Goal: Information Seeking & Learning: Learn about a topic

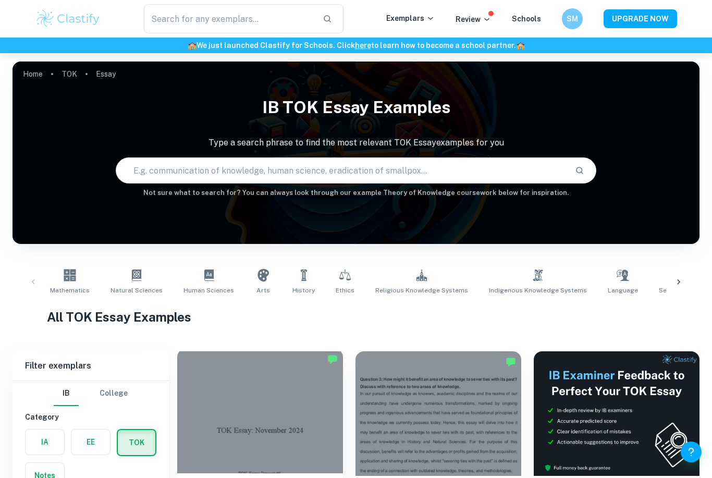
scroll to position [210, 0]
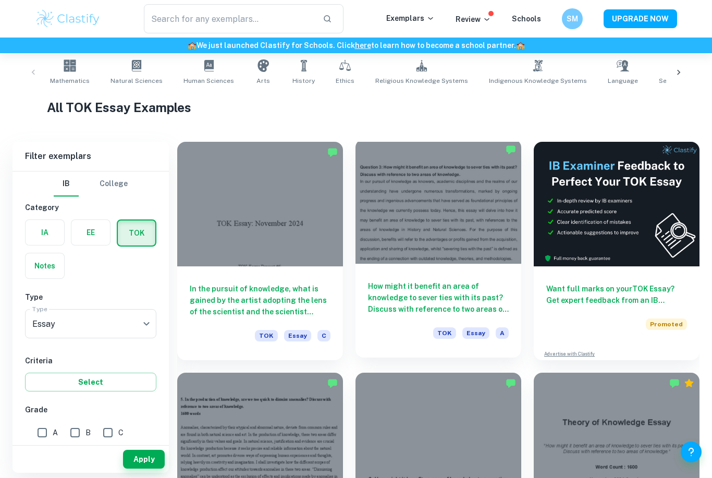
click at [438, 297] on h6 "How might it benefit an area of knowledge to sever ties with its past? Discuss …" at bounding box center [438, 298] width 141 height 34
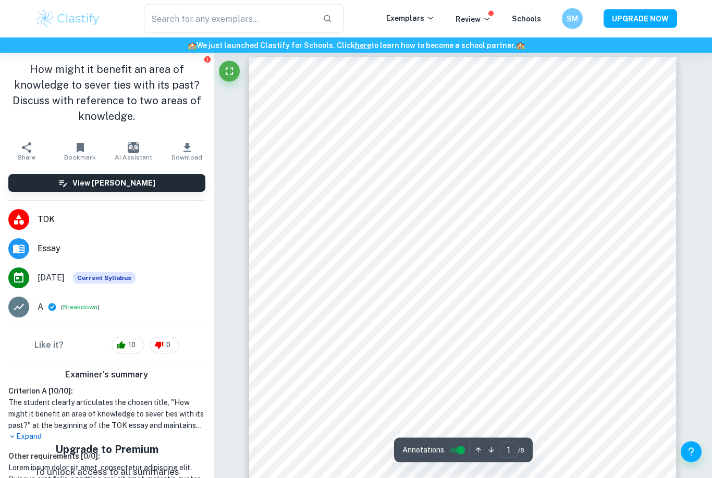
scroll to position [18, 0]
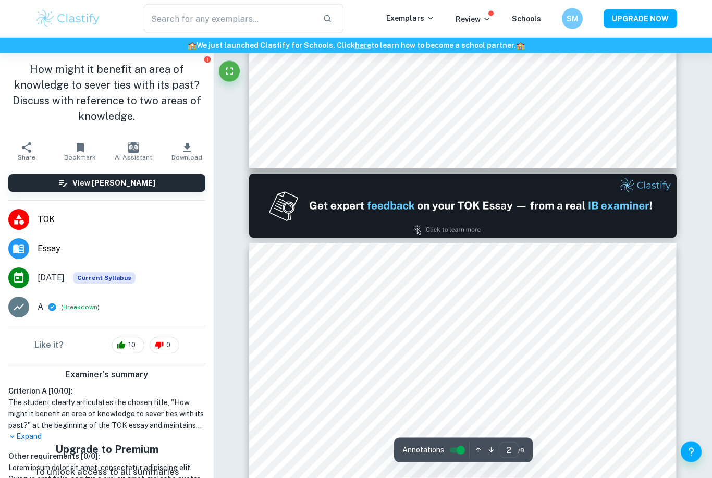
type input "1"
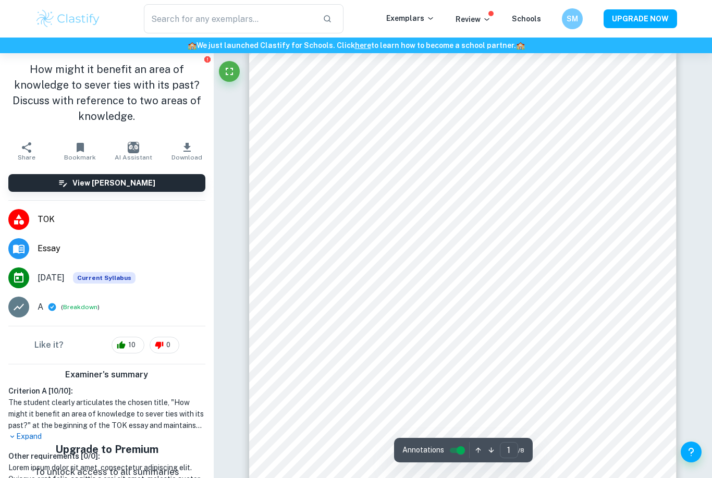
scroll to position [0, 0]
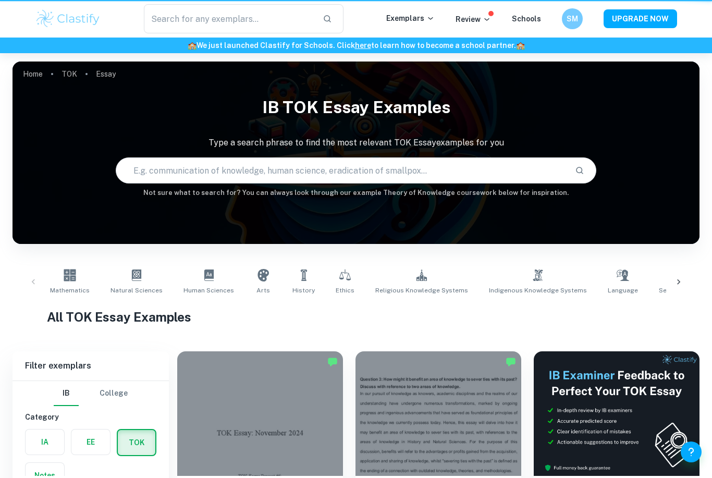
scroll to position [243, 0]
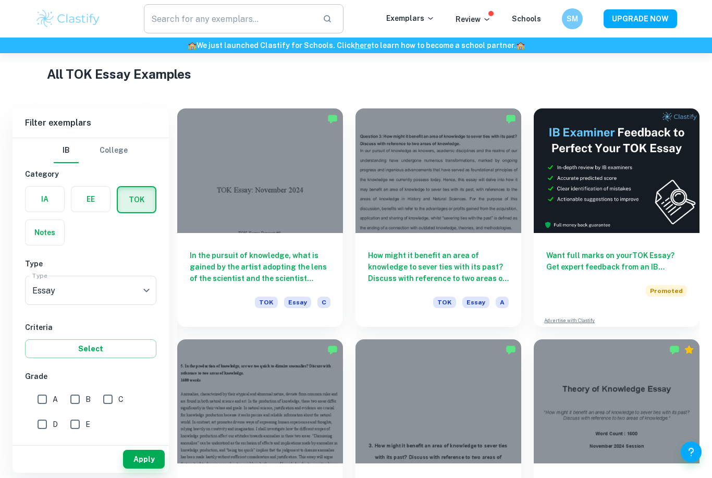
click at [242, 31] on input "text" at bounding box center [229, 18] width 171 height 29
click at [285, 16] on input "text" at bounding box center [229, 18] width 171 height 29
paste input "1. Is replicability necessary in the production of knowledge? Discuss with refe…"
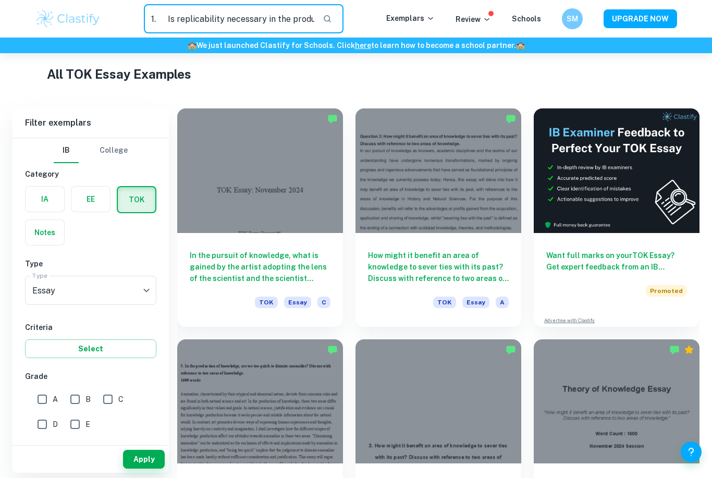
type input "1.Is replicability necessary in the production of knowledge? Discuss with refer…"
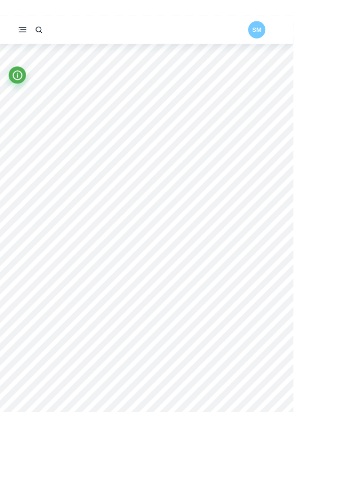
scroll to position [754, 0]
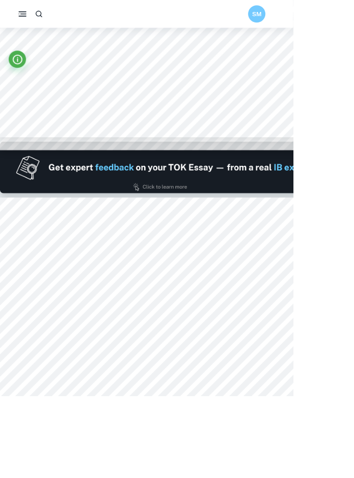
type input "1"
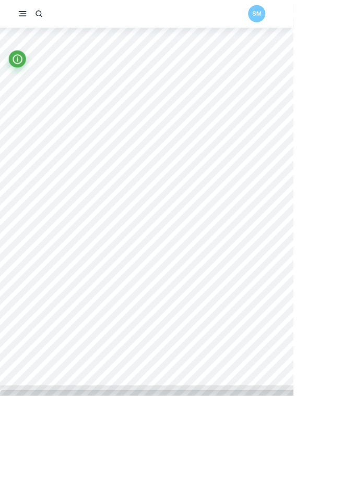
scroll to position [167, 0]
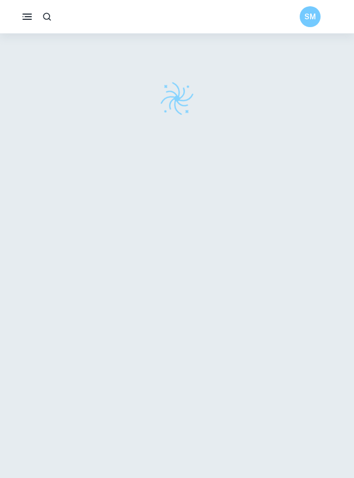
click at [173, 145] on div at bounding box center [176, 258] width 343 height 450
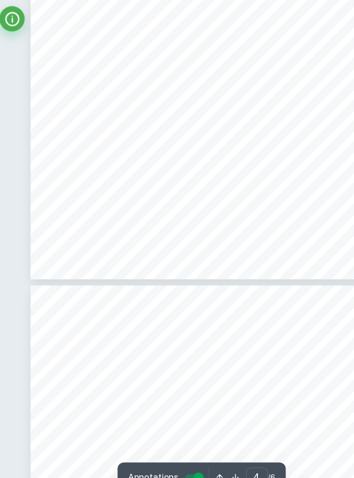
scroll to position [1325, 0]
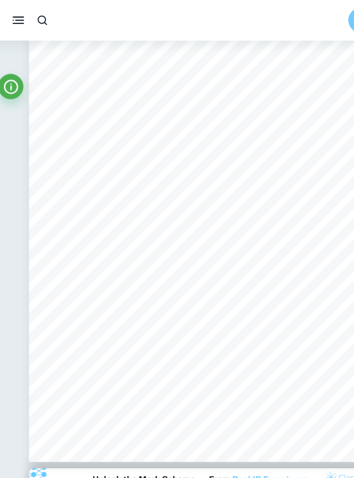
type input "1"
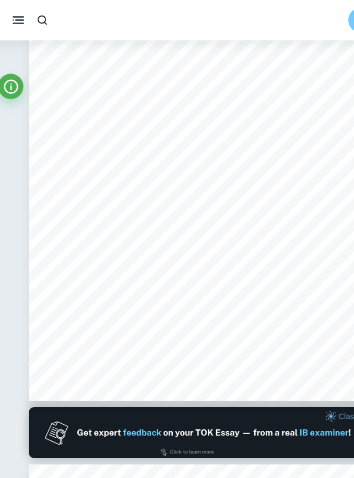
scroll to position [0, 0]
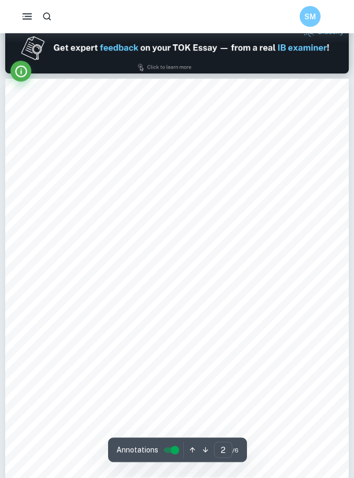
scroll to position [316, 0]
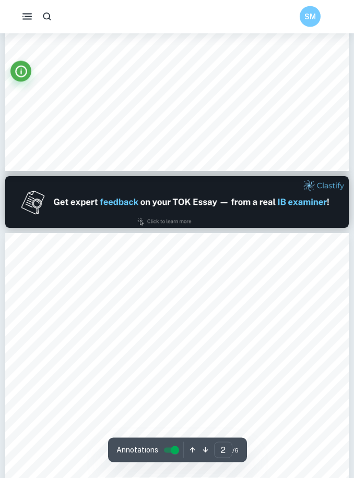
type input "1"
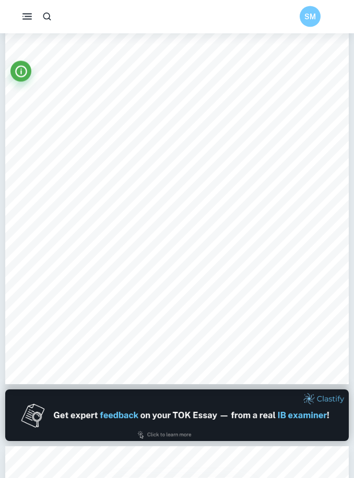
scroll to position [103, 0]
click at [20, 14] on button "button" at bounding box center [27, 16] width 20 height 20
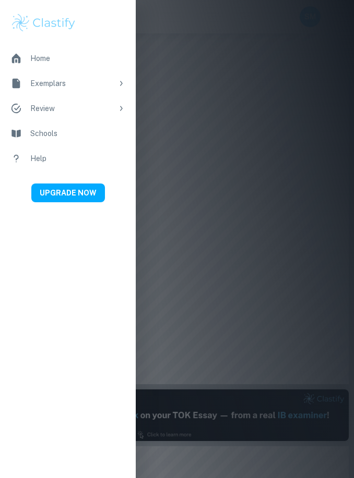
click at [160, 63] on div at bounding box center [177, 239] width 354 height 478
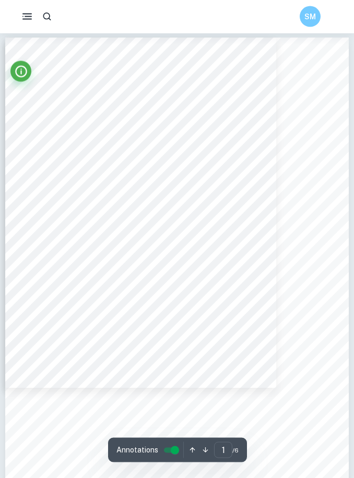
scroll to position [0, 0]
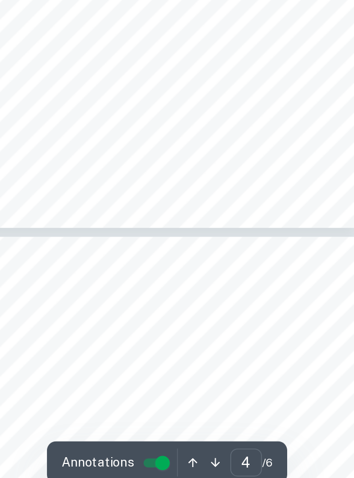
scroll to position [972, 0]
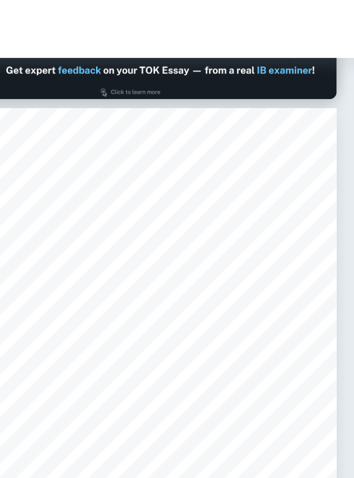
type input "1"
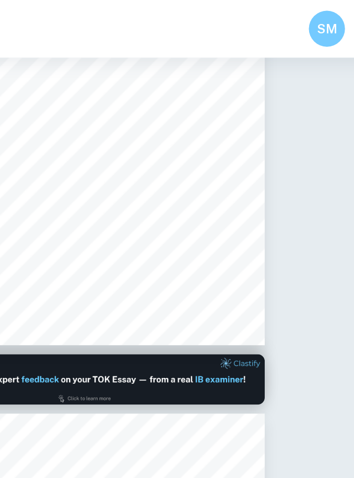
scroll to position [0, 0]
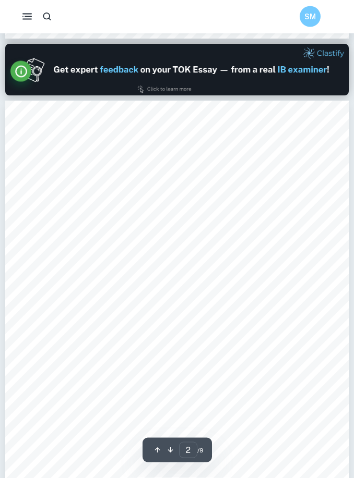
scroll to position [484, 0]
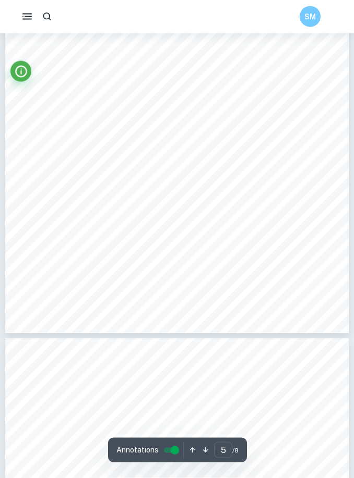
scroll to position [2272, 0]
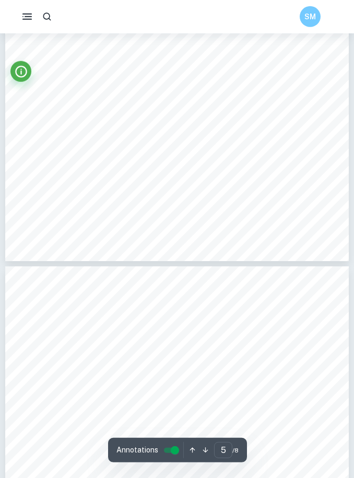
type input "4"
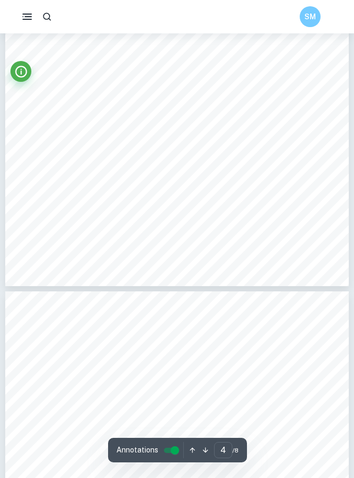
scroll to position [1779, 0]
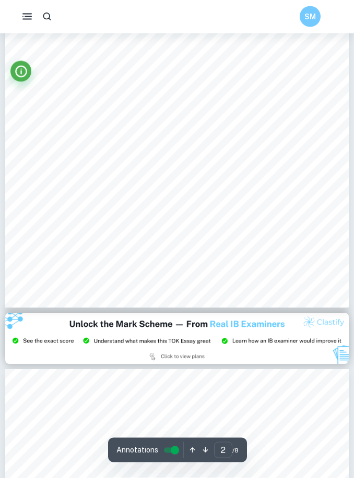
scroll to position [768, 0]
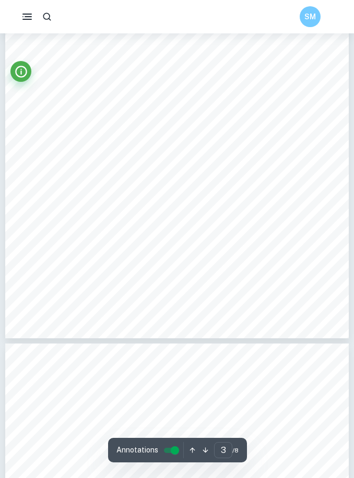
type input "4"
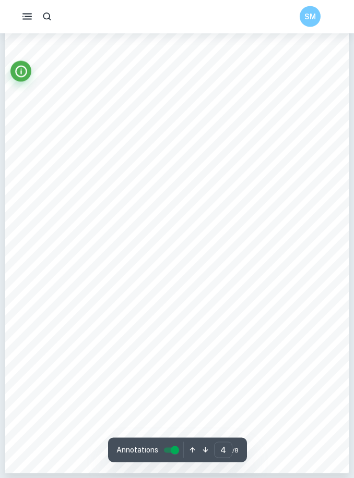
scroll to position [1599, 0]
